Goal: Task Accomplishment & Management: Use online tool/utility

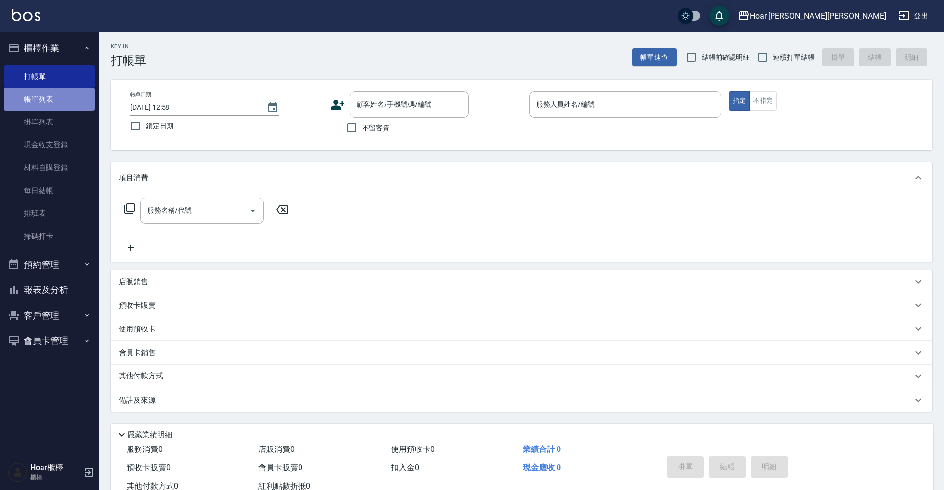
click at [50, 98] on link "帳單列表" at bounding box center [49, 99] width 91 height 23
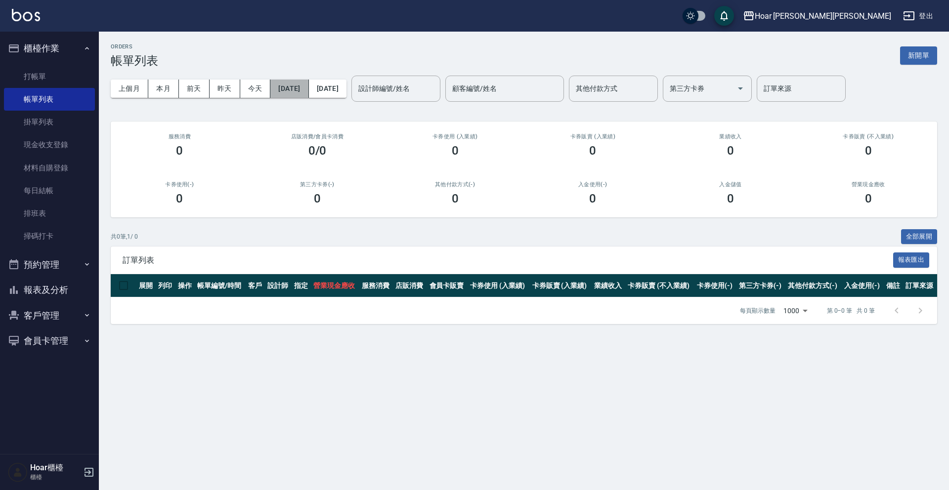
click at [292, 88] on button "[DATE]" at bounding box center [289, 89] width 38 height 18
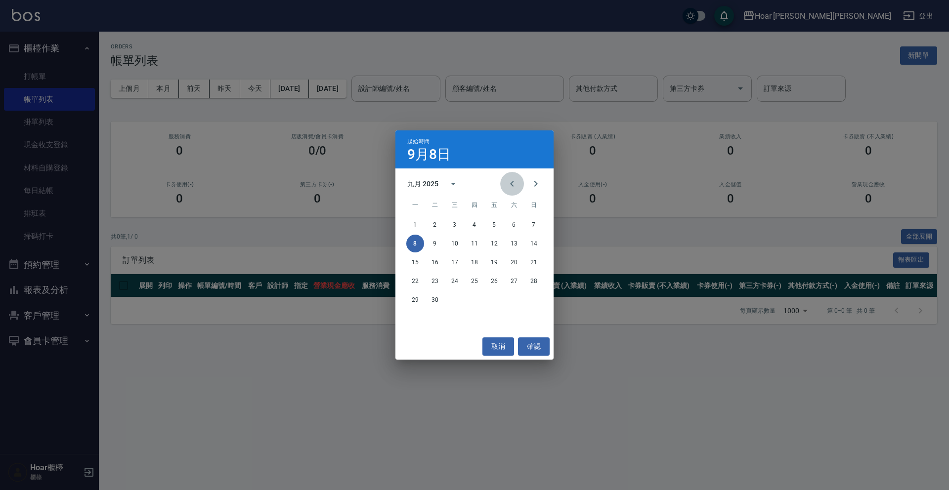
click at [511, 185] on icon "Previous month" at bounding box center [512, 184] width 12 height 12
click at [533, 225] on button "3" at bounding box center [534, 225] width 18 height 18
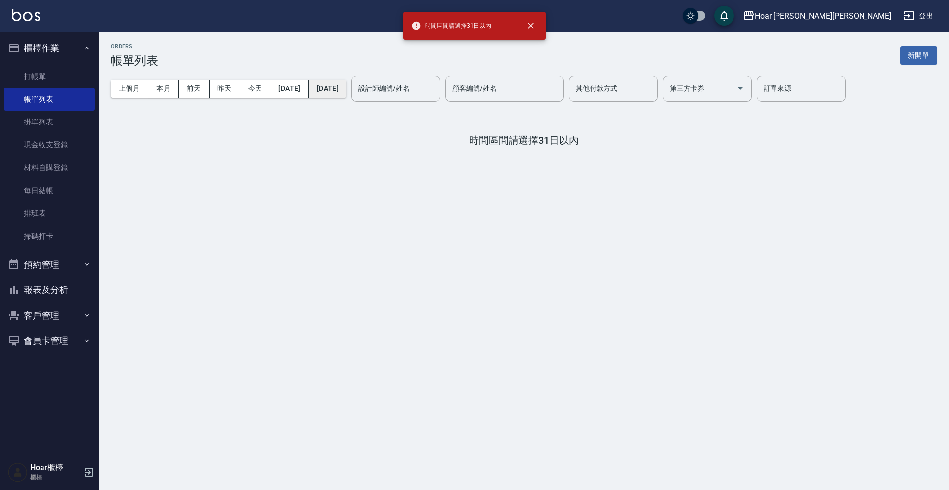
click at [347, 88] on button "[DATE]" at bounding box center [328, 89] width 38 height 18
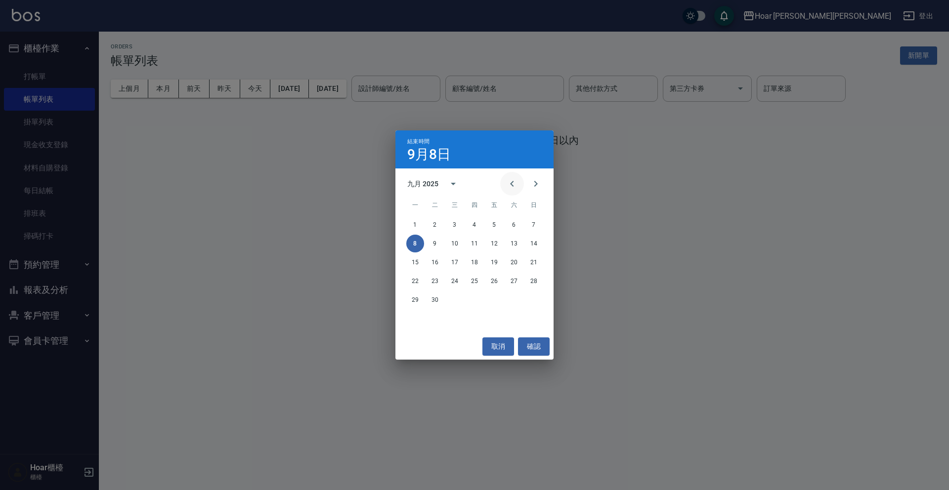
click at [516, 183] on icon "Previous month" at bounding box center [512, 184] width 12 height 12
click at [534, 225] on button "3" at bounding box center [534, 225] width 18 height 18
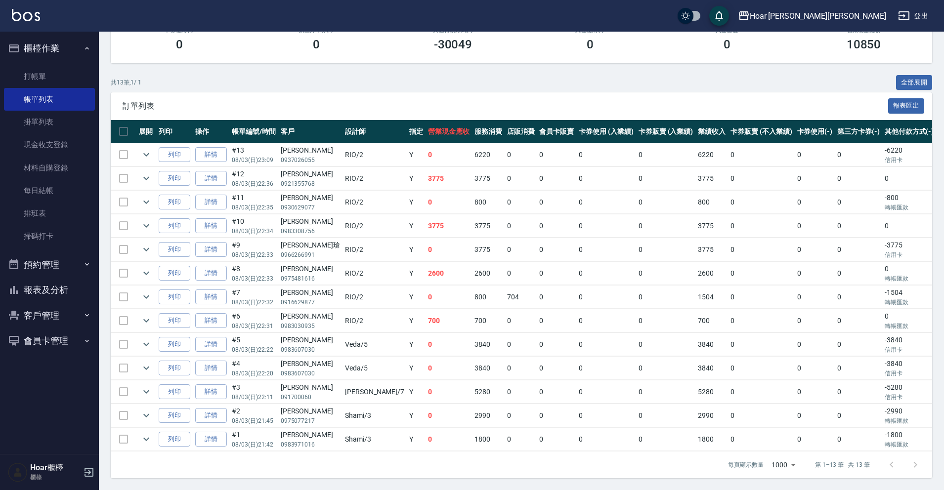
scroll to position [159, 0]
click at [65, 74] on link "打帳單" at bounding box center [49, 76] width 91 height 23
